Goal: Task Accomplishment & Management: Complete application form

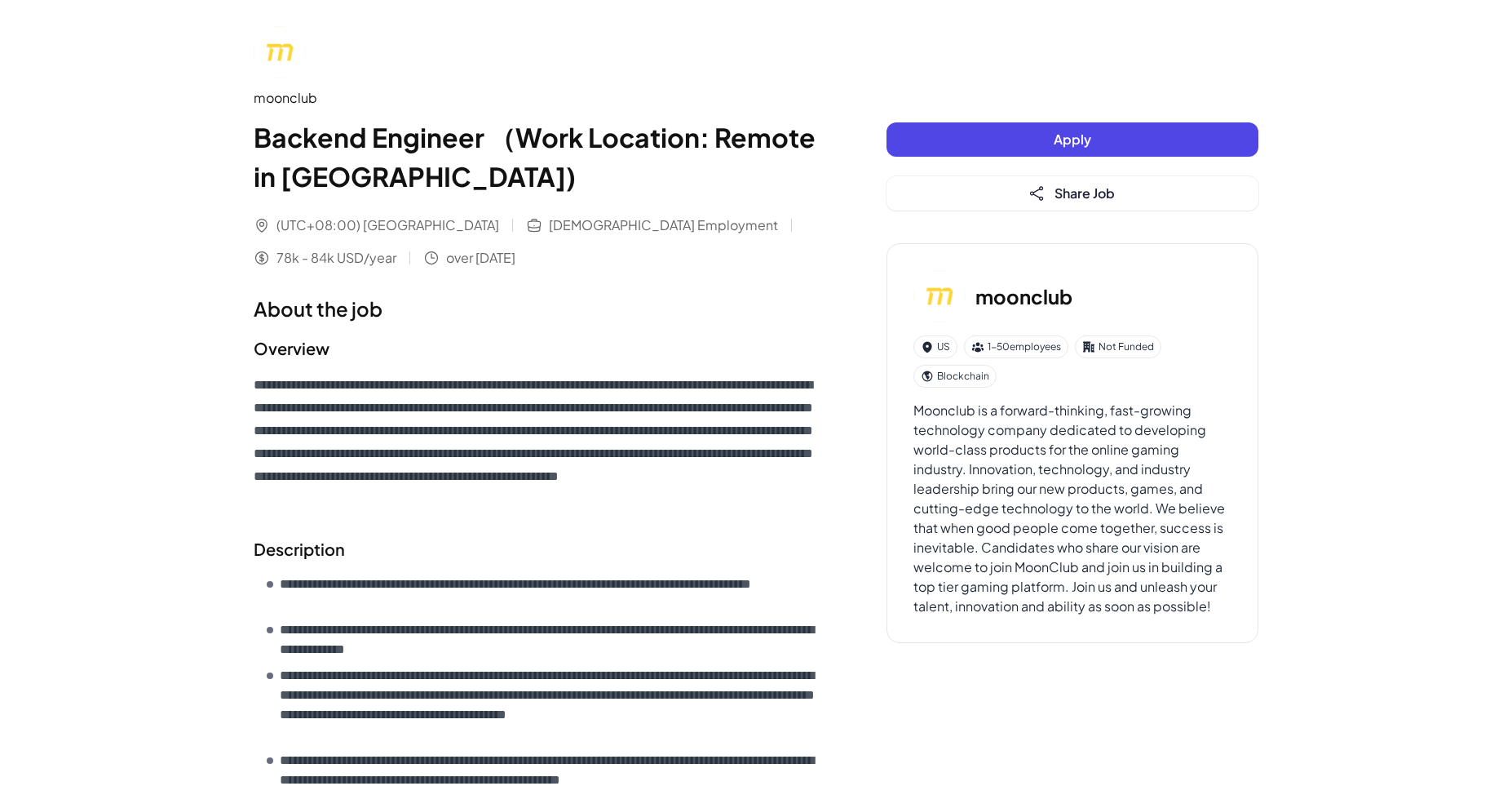
click at [1037, 125] on button "Apply" at bounding box center [1073, 138] width 372 height 34
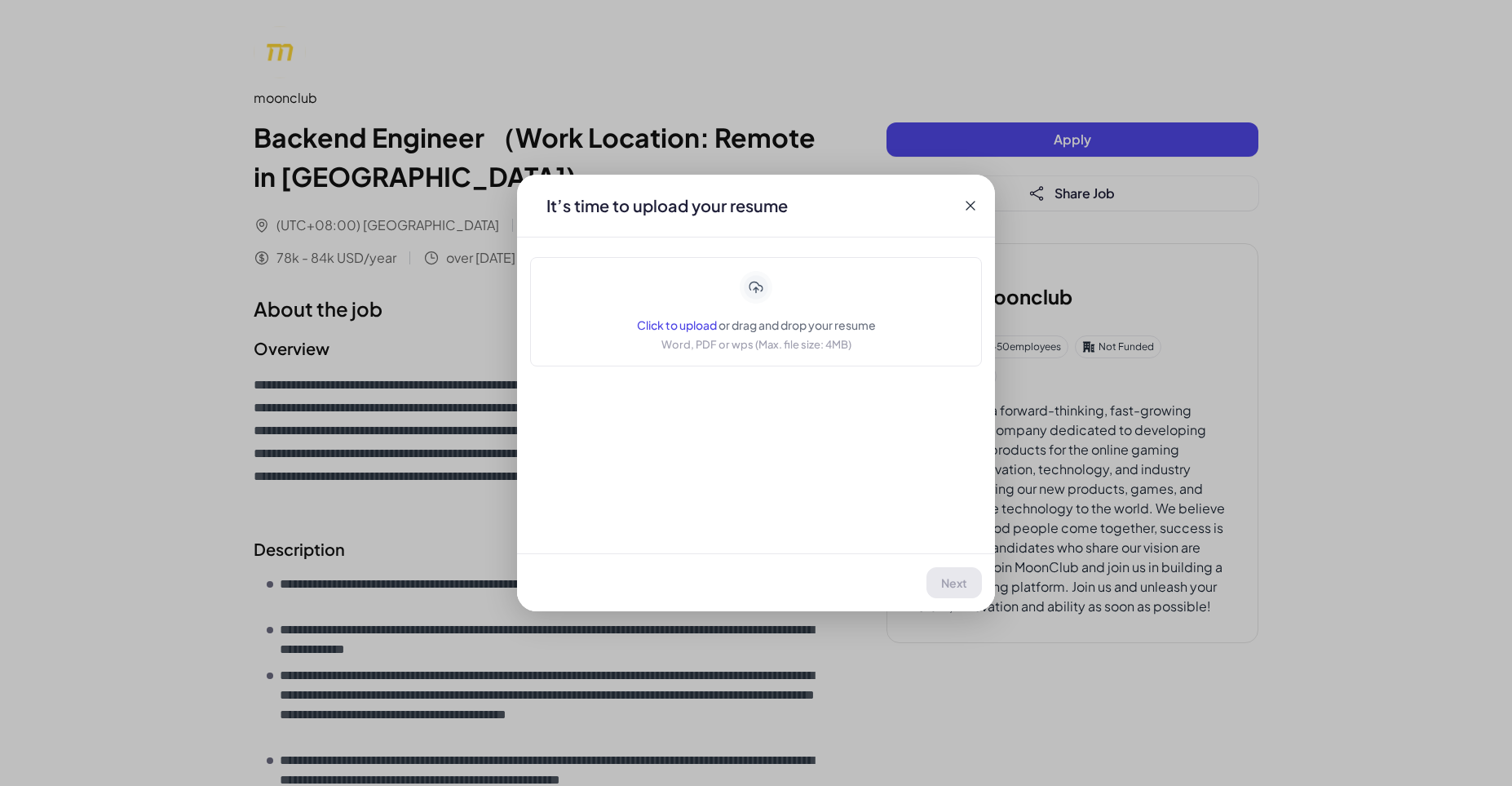
click at [882, 318] on div "Click to upload or drag and drop your resume Word, PDF or wps (Max. file size: …" at bounding box center [756, 311] width 411 height 82
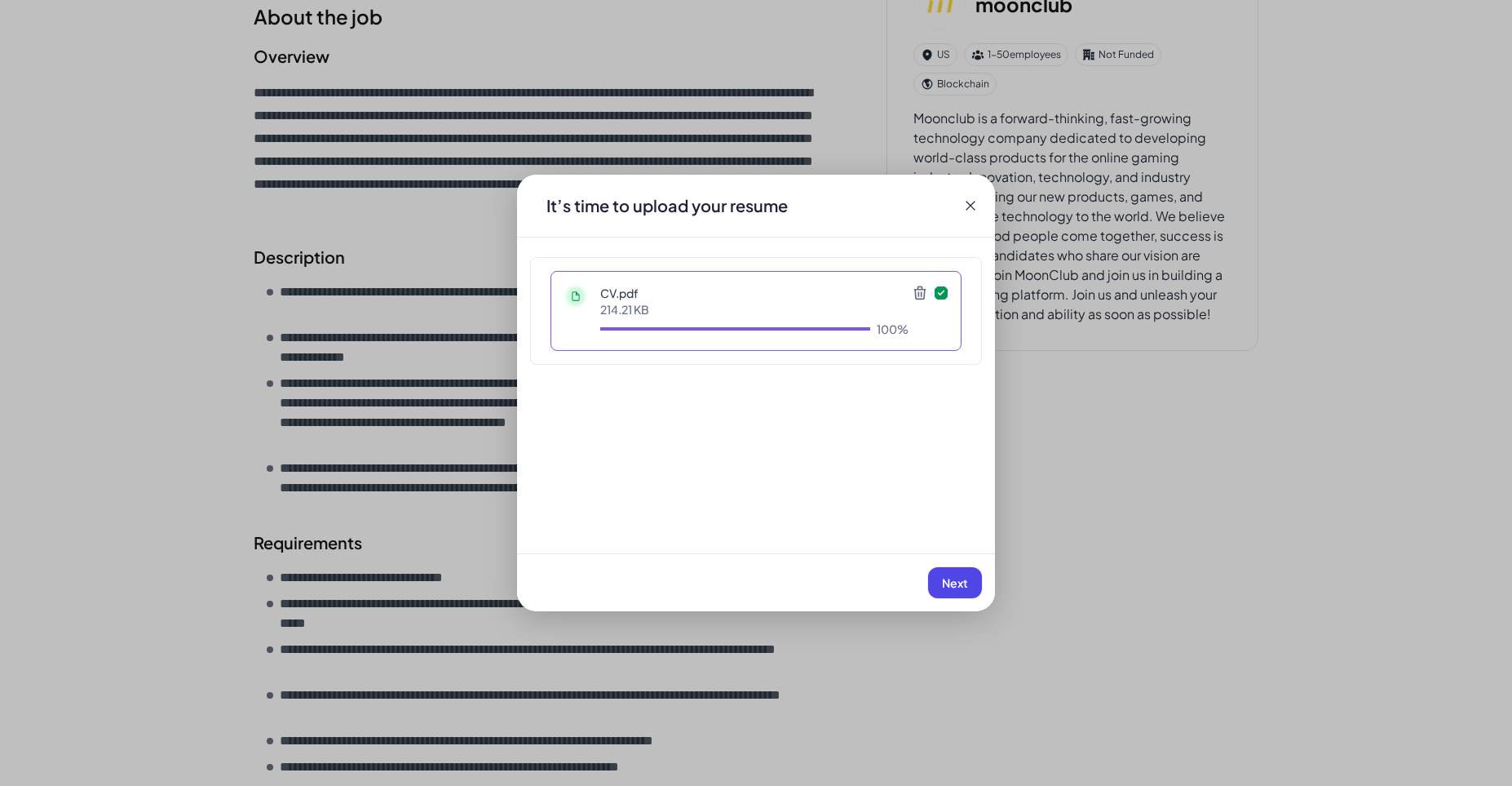
scroll to position [338, 0]
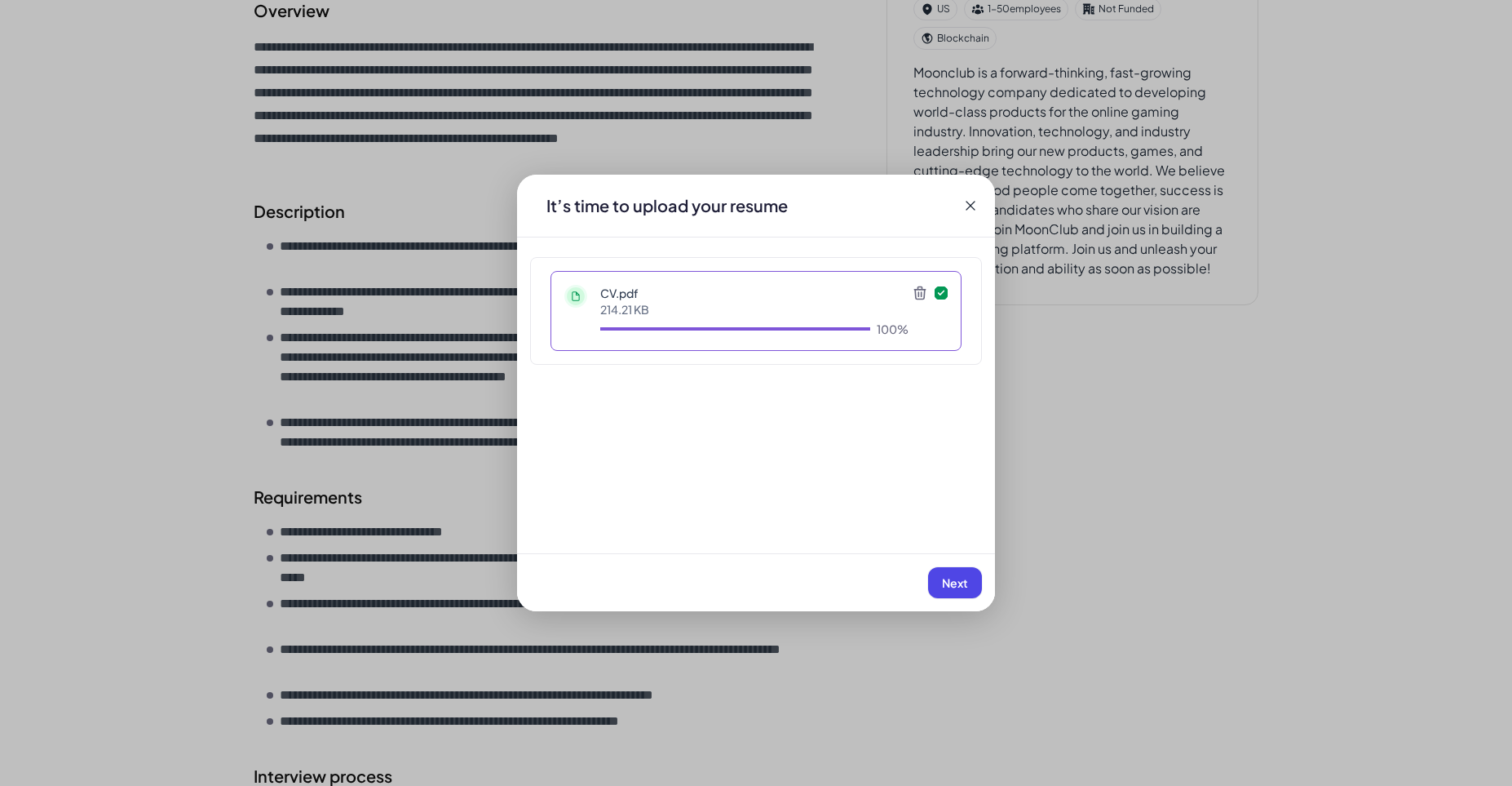
click at [958, 593] on button "Next" at bounding box center [955, 582] width 54 height 31
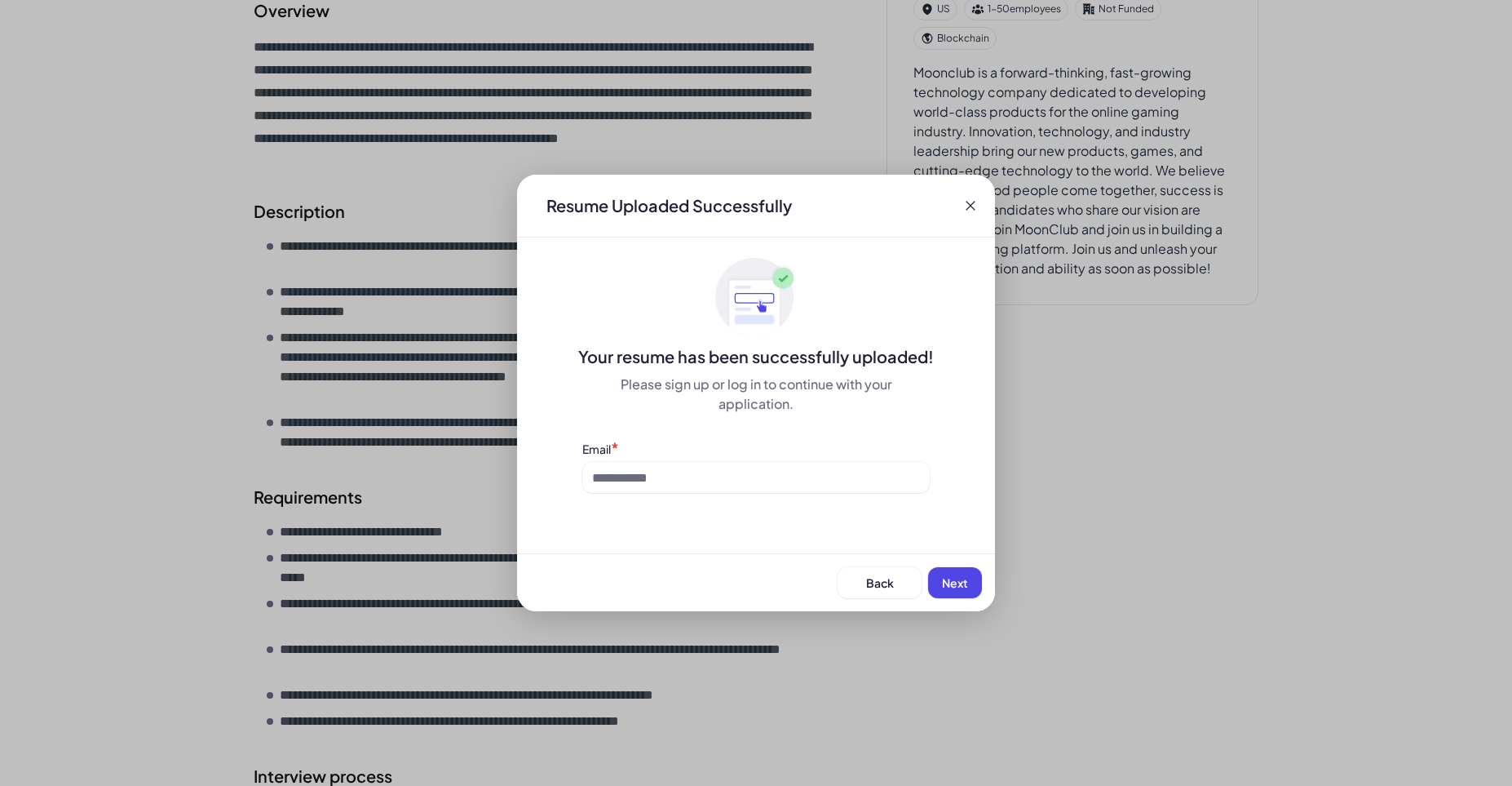
click at [958, 583] on span "Next" at bounding box center [955, 582] width 26 height 15
click at [746, 485] on input at bounding box center [756, 478] width 348 height 31
type input "**********"
click at [929, 582] on div "Back Next" at bounding box center [756, 581] width 478 height 58
click at [946, 583] on span "Next" at bounding box center [955, 582] width 26 height 15
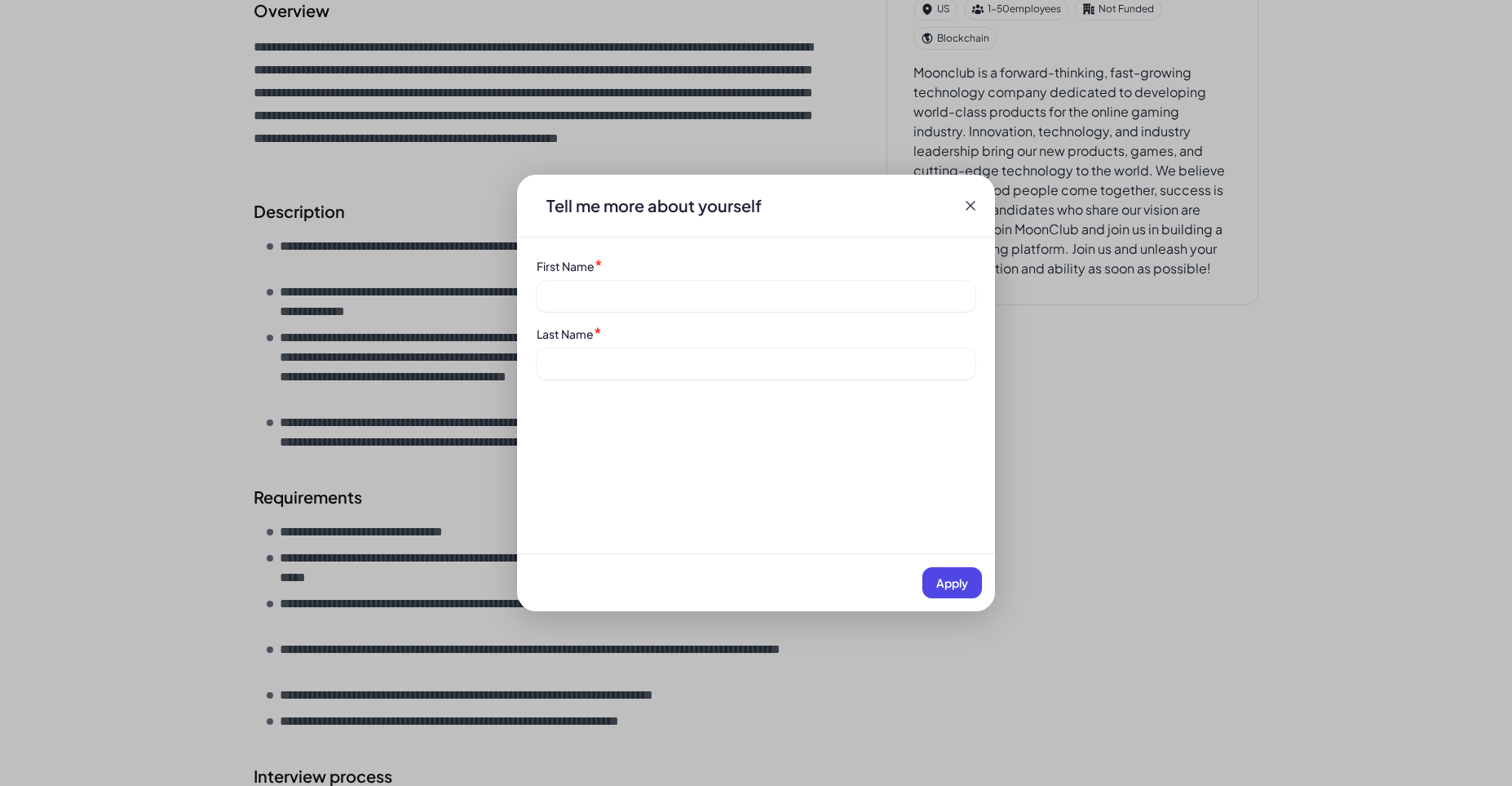
click at [721, 276] on div "First Name *" at bounding box center [756, 284] width 439 height 55
click at [722, 283] on input at bounding box center [756, 296] width 439 height 31
type input "**********"
click at [656, 354] on input at bounding box center [756, 364] width 439 height 31
type input "****"
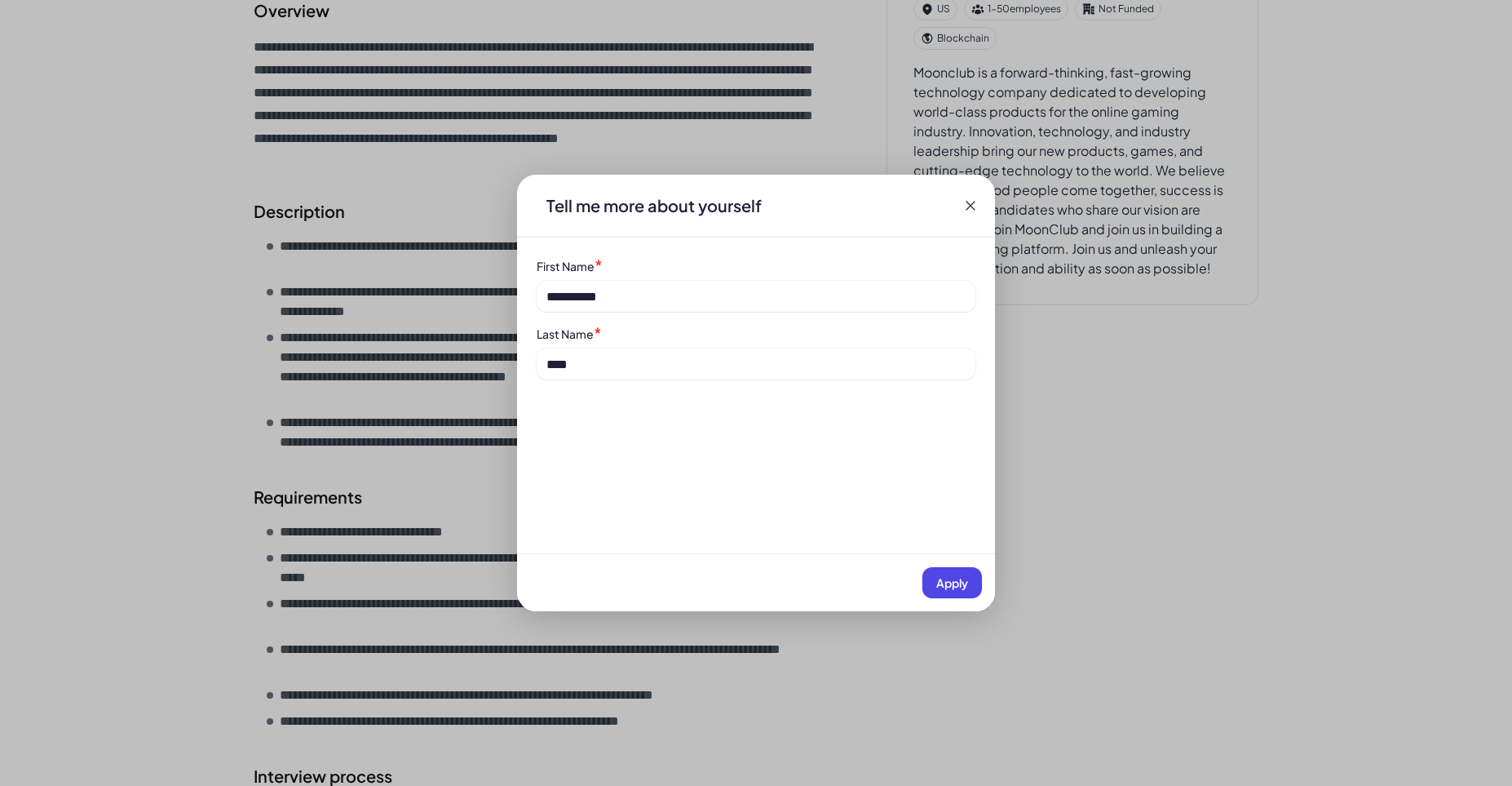
click at [946, 589] on span "Apply" at bounding box center [952, 582] width 32 height 15
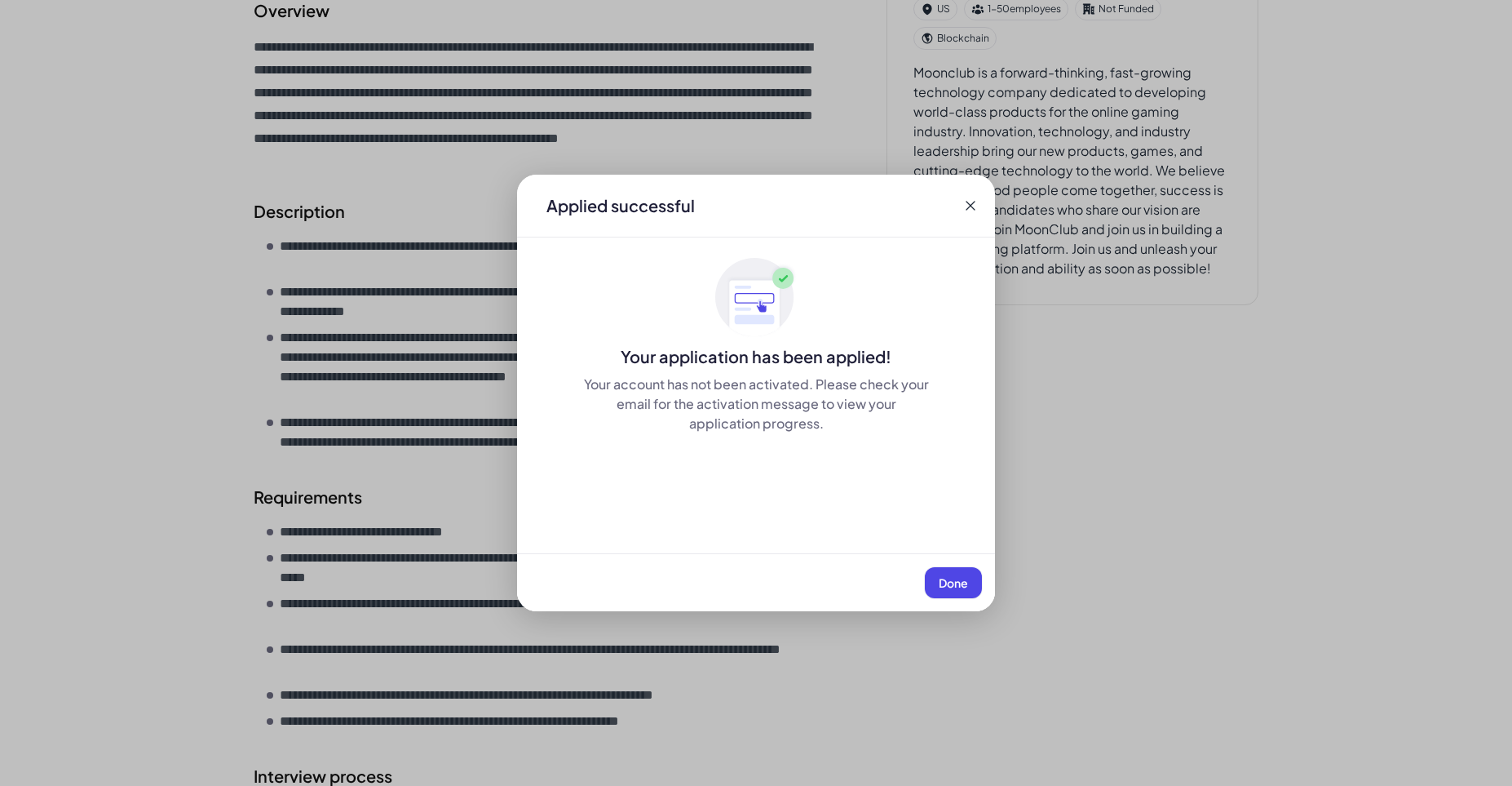
click at [961, 584] on span "Done" at bounding box center [954, 582] width 29 height 15
